Goal: Task Accomplishment & Management: Use online tool/utility

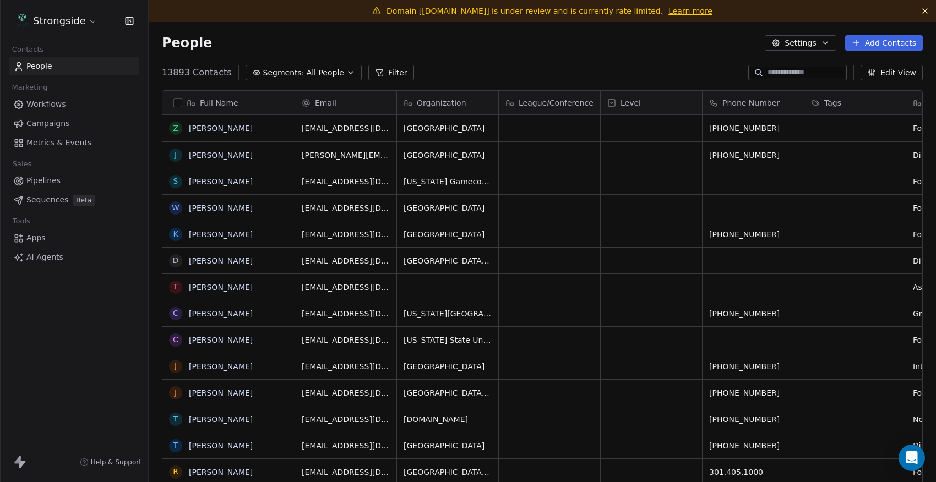
click at [47, 127] on span "Campaigns" at bounding box center [47, 124] width 43 height 12
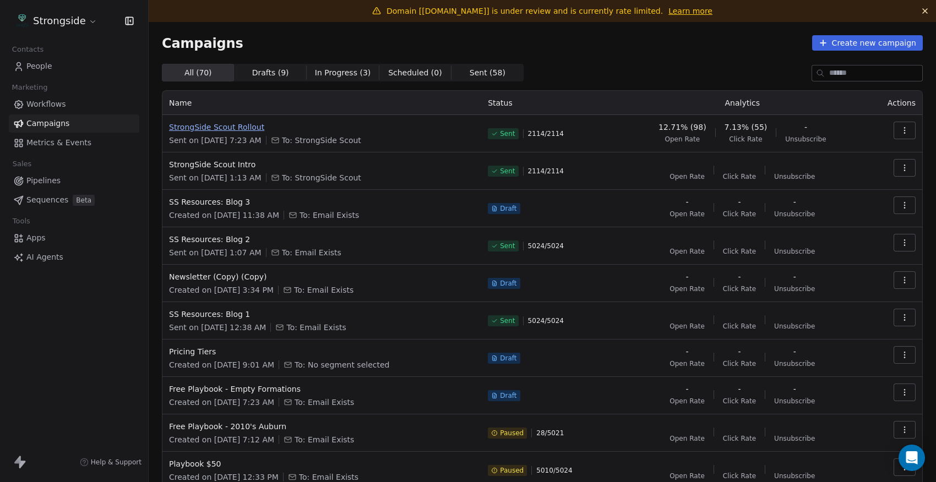
click at [239, 126] on span "StrongSide Scout Rollout" at bounding box center [322, 127] width 306 height 11
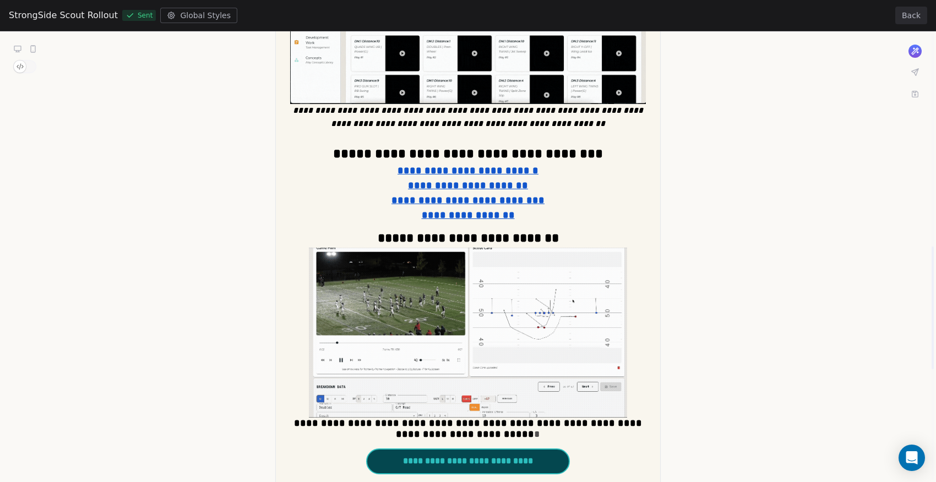
scroll to position [832, 0]
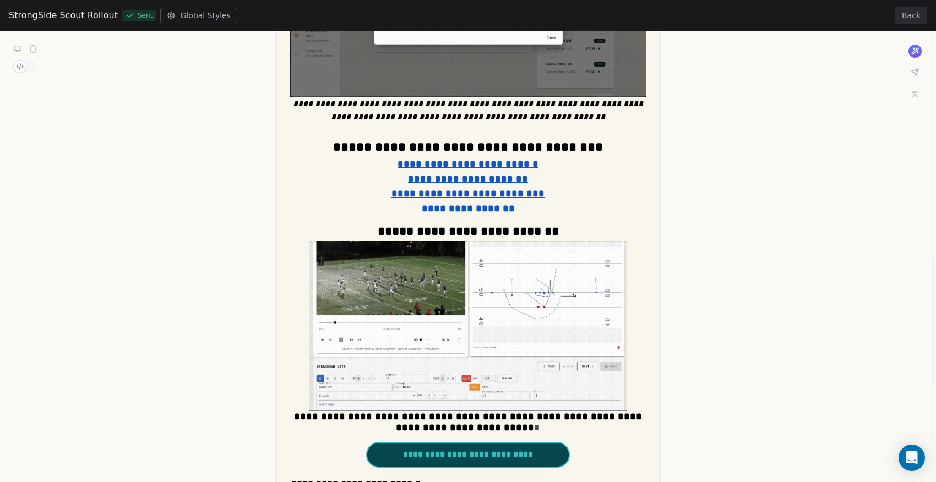
click at [417, 177] on div "**********" at bounding box center [468, 10] width 936 height 1623
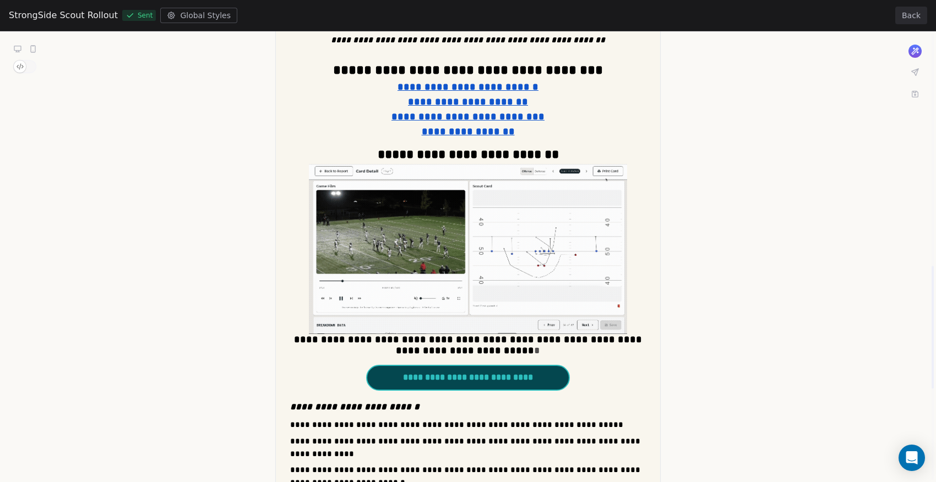
scroll to position [0, 0]
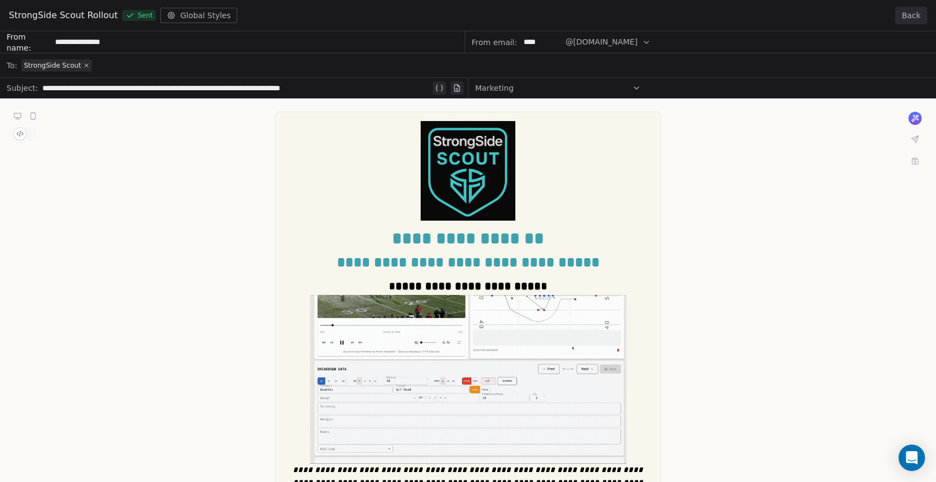
click at [920, 10] on button "Back" at bounding box center [911, 16] width 32 height 18
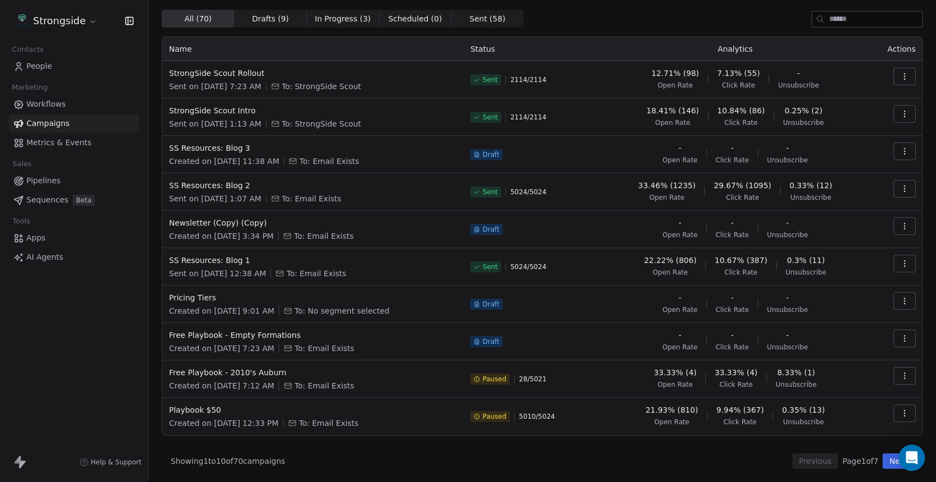
click at [902, 76] on icon "button" at bounding box center [904, 76] width 9 height 9
click at [841, 173] on span "Duplicate" at bounding box center [838, 171] width 42 height 13
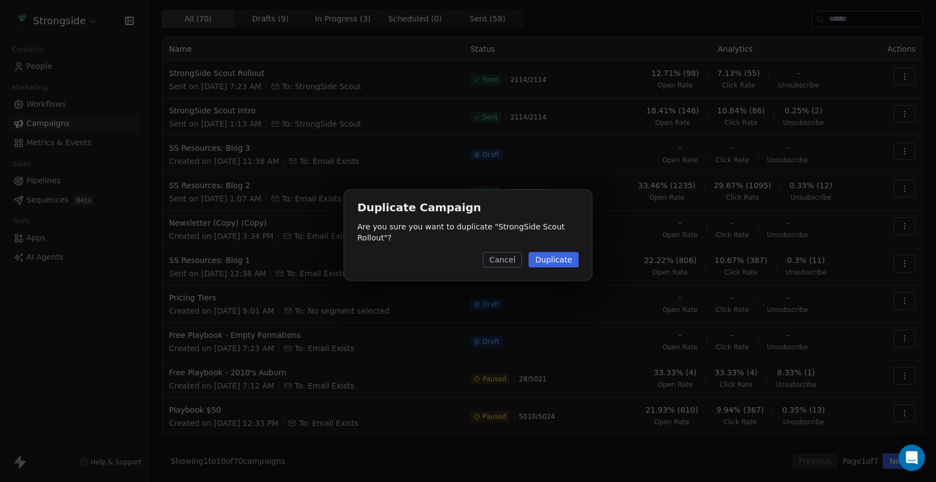
click at [563, 262] on button "Duplicate" at bounding box center [554, 259] width 50 height 15
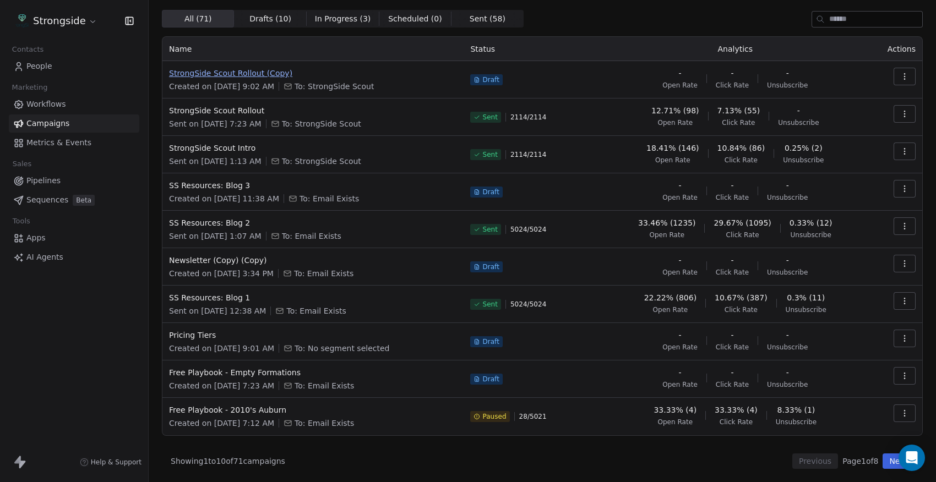
click at [271, 73] on span "StrongSide Scout Rollout (Copy)" at bounding box center [313, 73] width 288 height 11
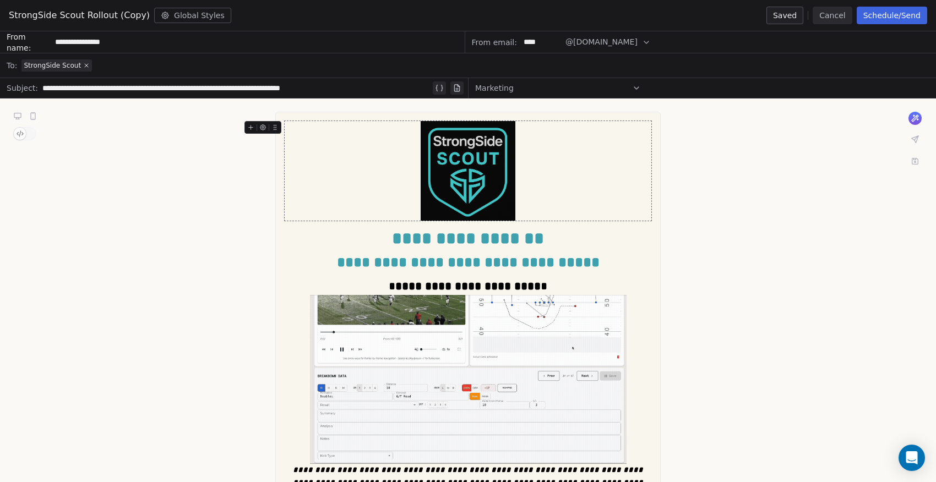
click at [915, 139] on icon at bounding box center [915, 139] width 7 height 7
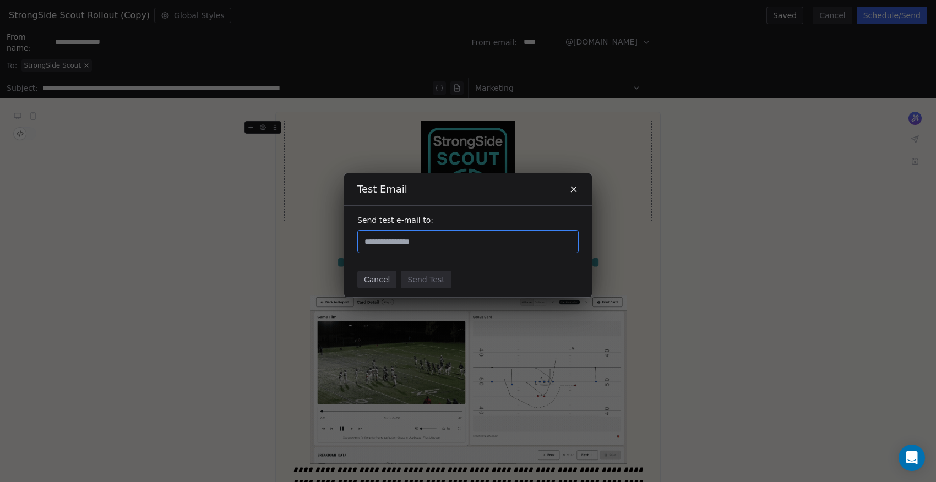
click at [434, 240] on input "text" at bounding box center [467, 241] width 211 height 13
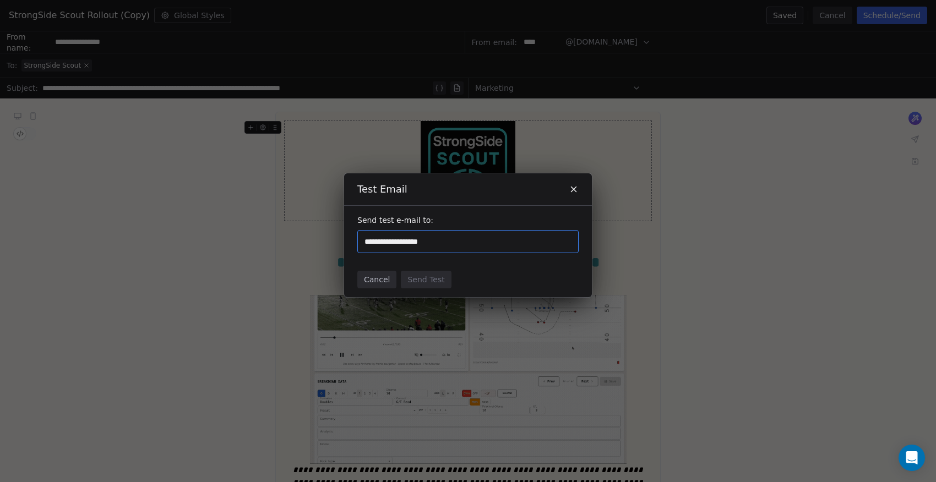
type input "**********"
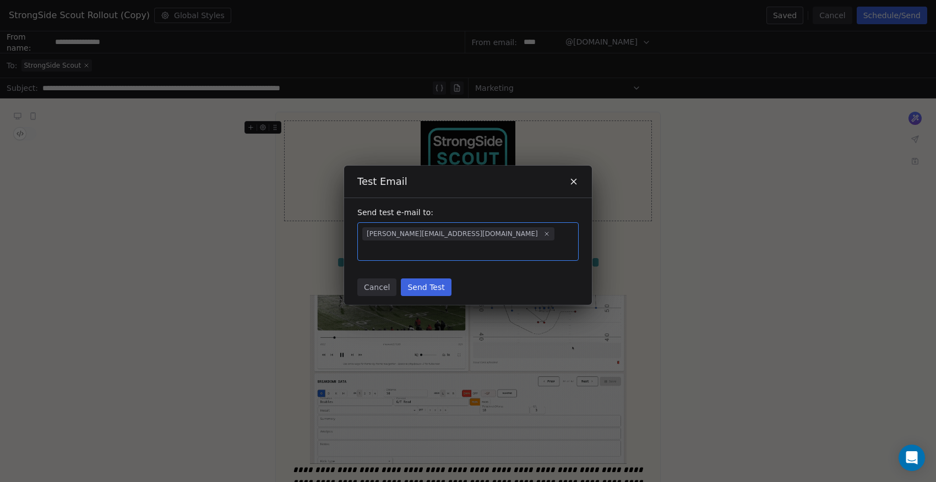
click at [494, 270] on div "Cancel Send Test" at bounding box center [468, 287] width 248 height 35
click at [429, 280] on button "Send Test" at bounding box center [426, 288] width 50 height 18
